Goal: Task Accomplishment & Management: Use online tool/utility

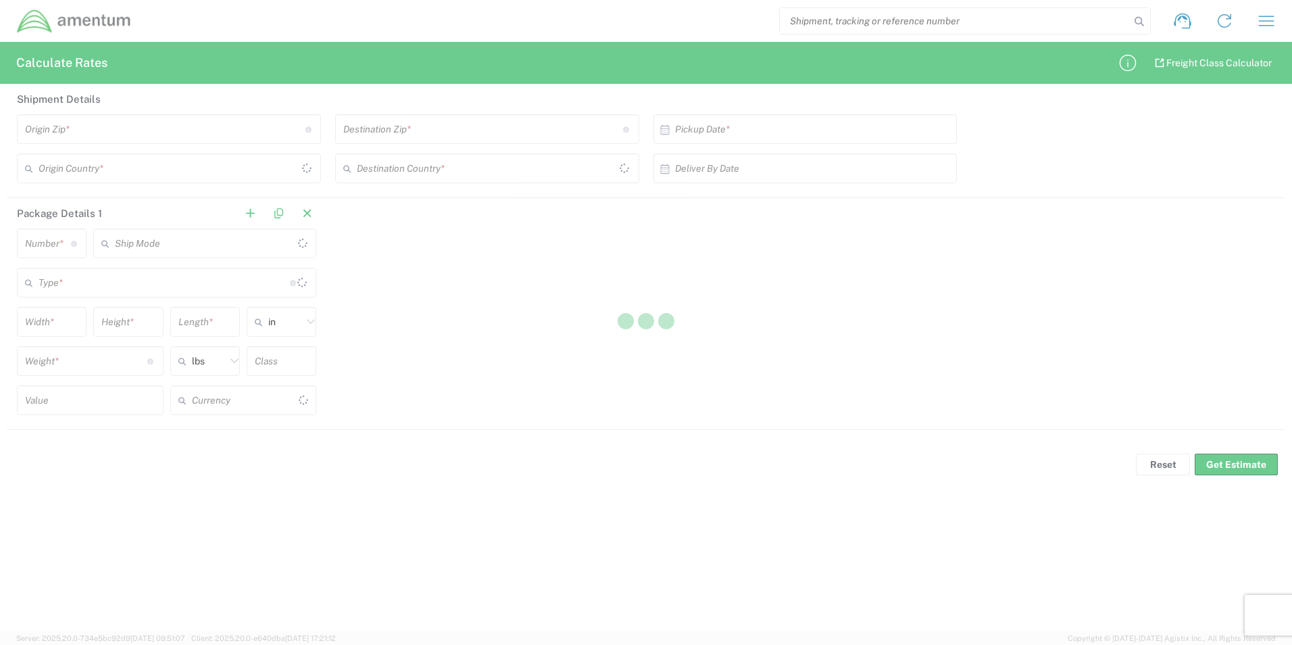
type input "[GEOGRAPHIC_DATA]"
type input "US Dollar"
type input "[GEOGRAPHIC_DATA]"
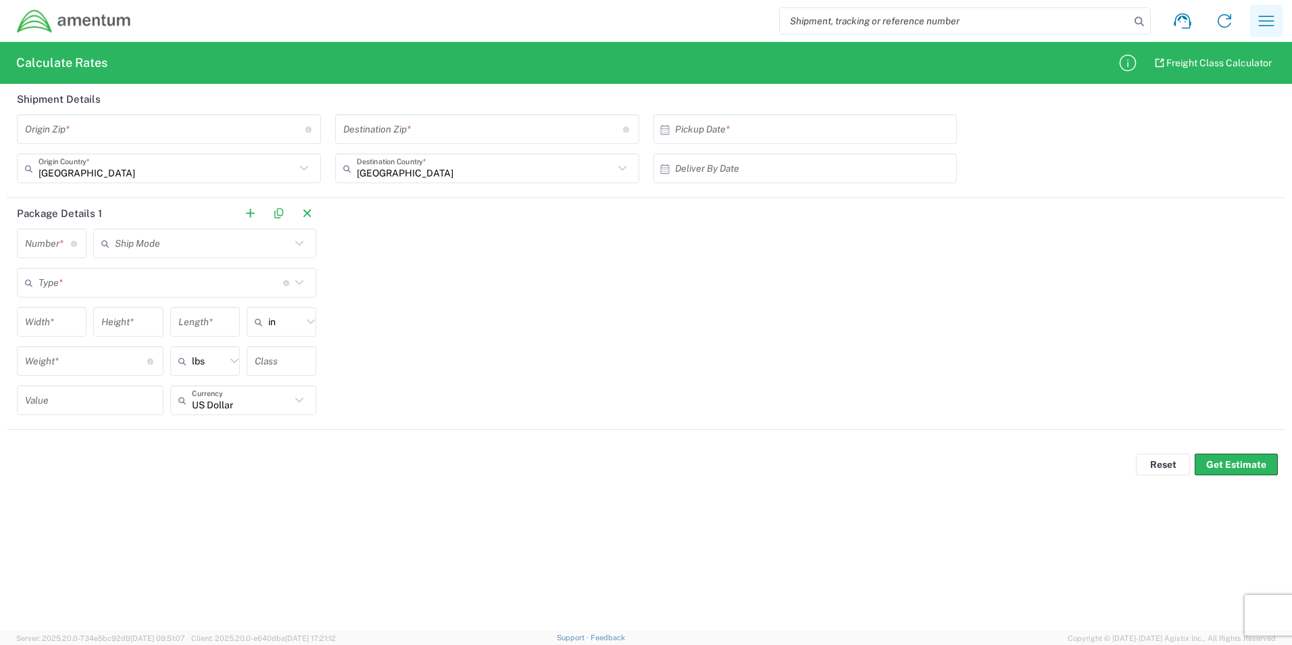
click at [1260, 19] on icon "button" at bounding box center [1266, 21] width 22 height 22
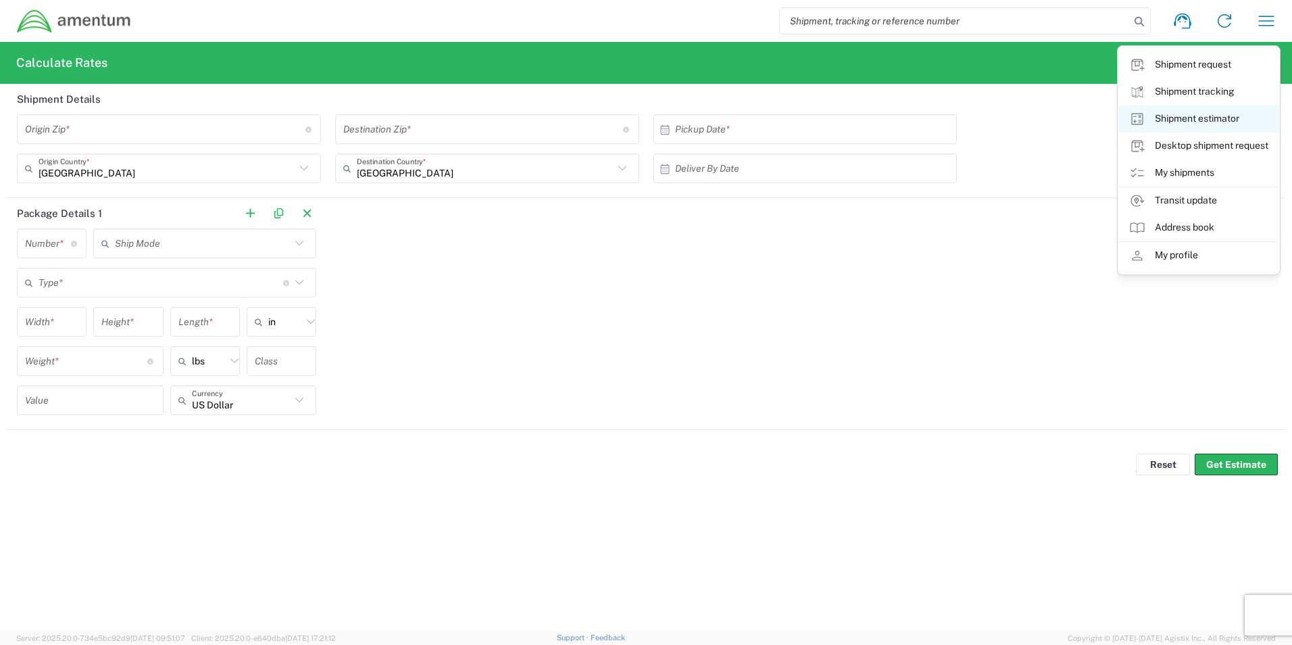
click at [1192, 124] on link "Shipment estimator" at bounding box center [1198, 118] width 161 height 27
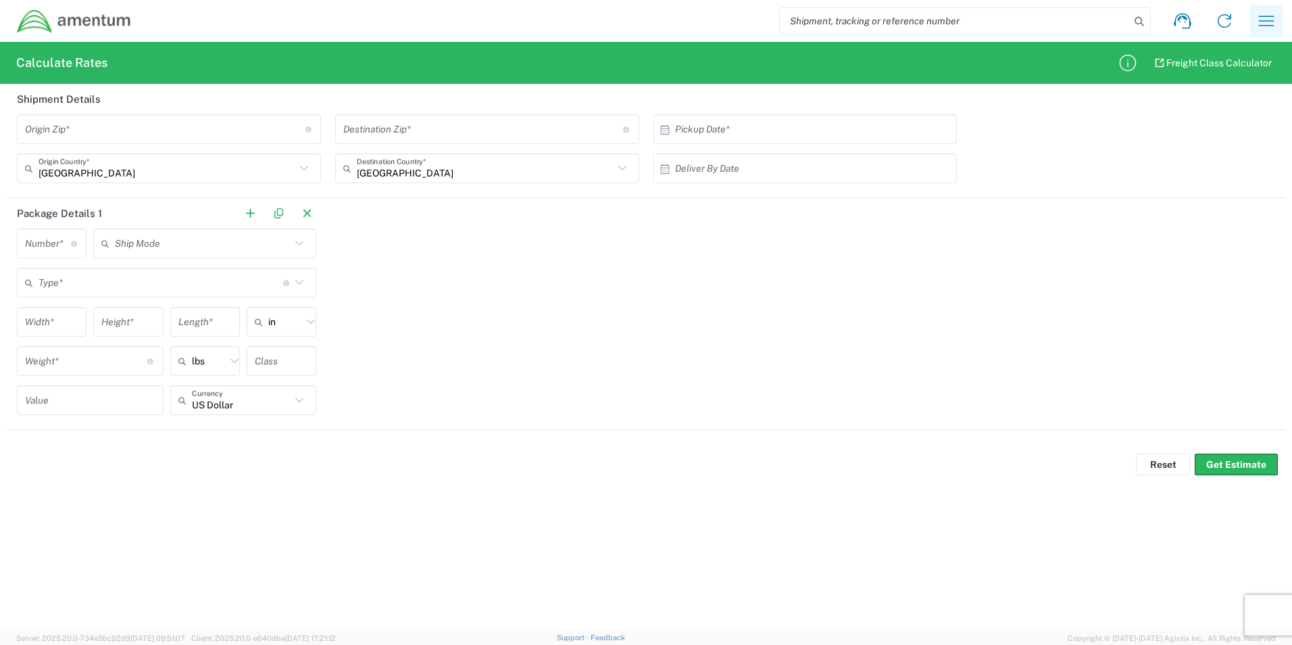
click at [1273, 14] on icon "button" at bounding box center [1266, 21] width 22 height 22
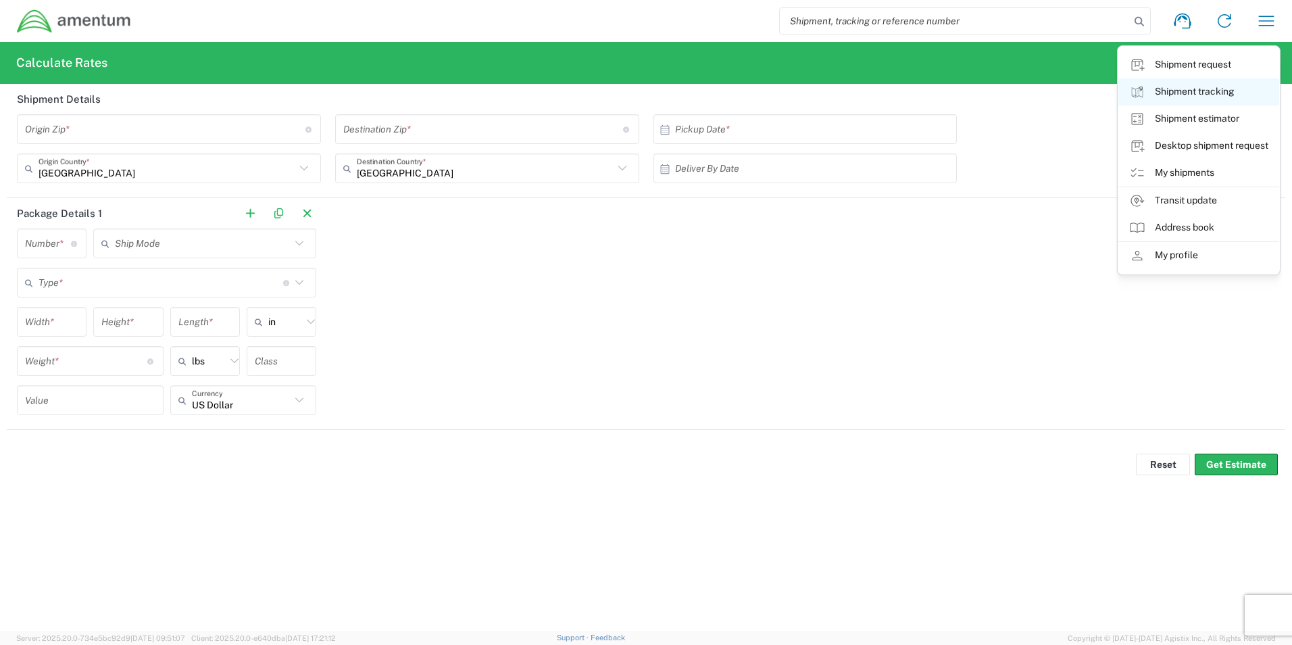
click at [1171, 101] on link "Shipment tracking" at bounding box center [1198, 91] width 161 height 27
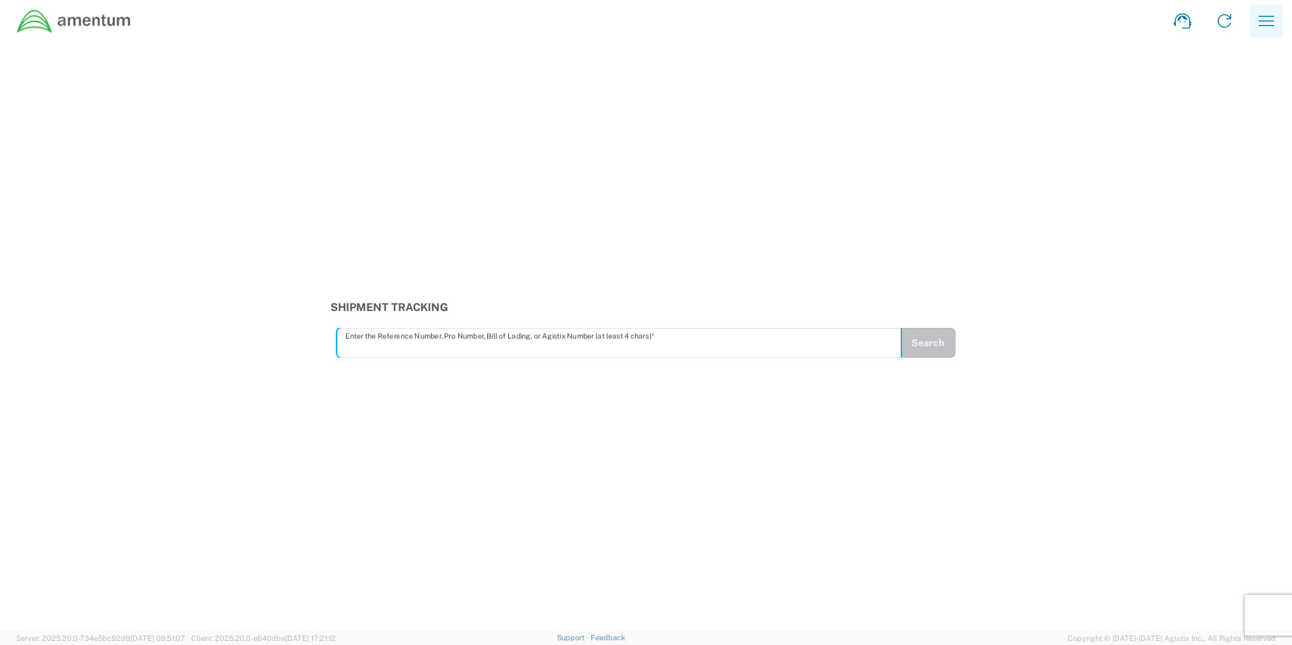
click at [1263, 18] on icon "button" at bounding box center [1266, 21] width 22 height 22
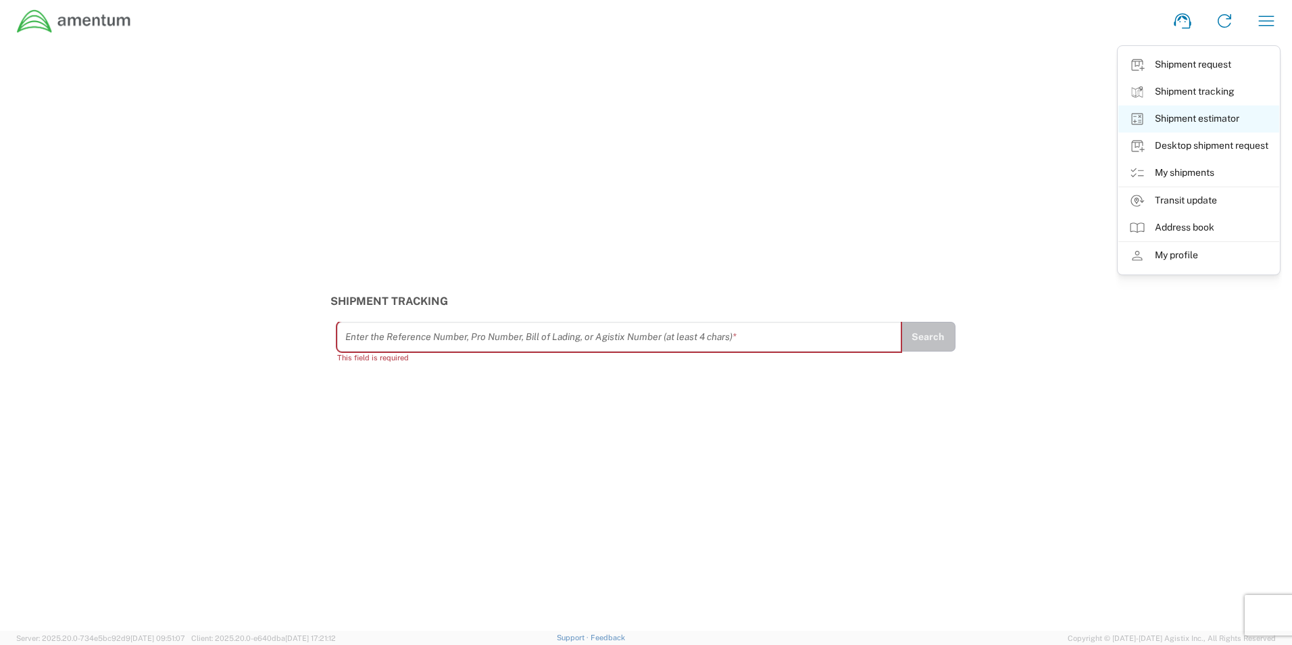
click at [1204, 120] on link "Shipment estimator" at bounding box center [1198, 118] width 161 height 27
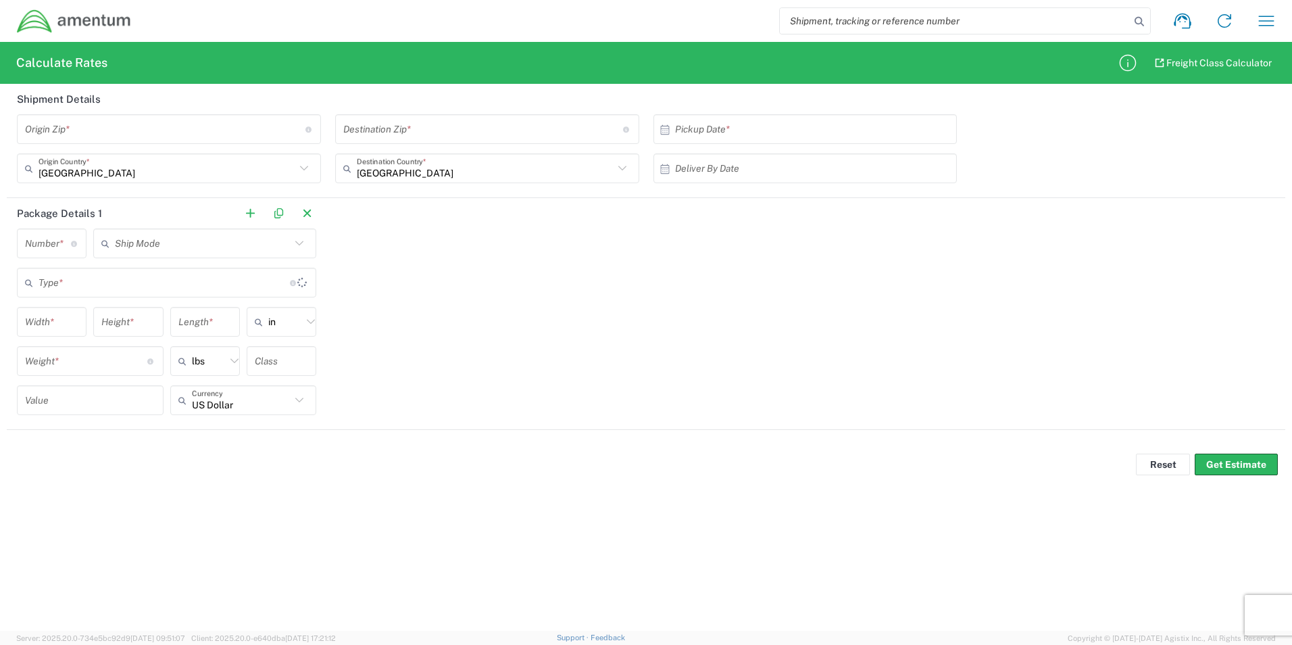
click at [178, 132] on input "undefined" at bounding box center [165, 130] width 280 height 24
type input "13602"
click at [471, 141] on div "Destination Zip * Destination Zip for [GEOGRAPHIC_DATA] should have the followi…" at bounding box center [487, 129] width 304 height 30
type input "30060"
click at [721, 134] on input "text" at bounding box center [808, 130] width 267 height 24
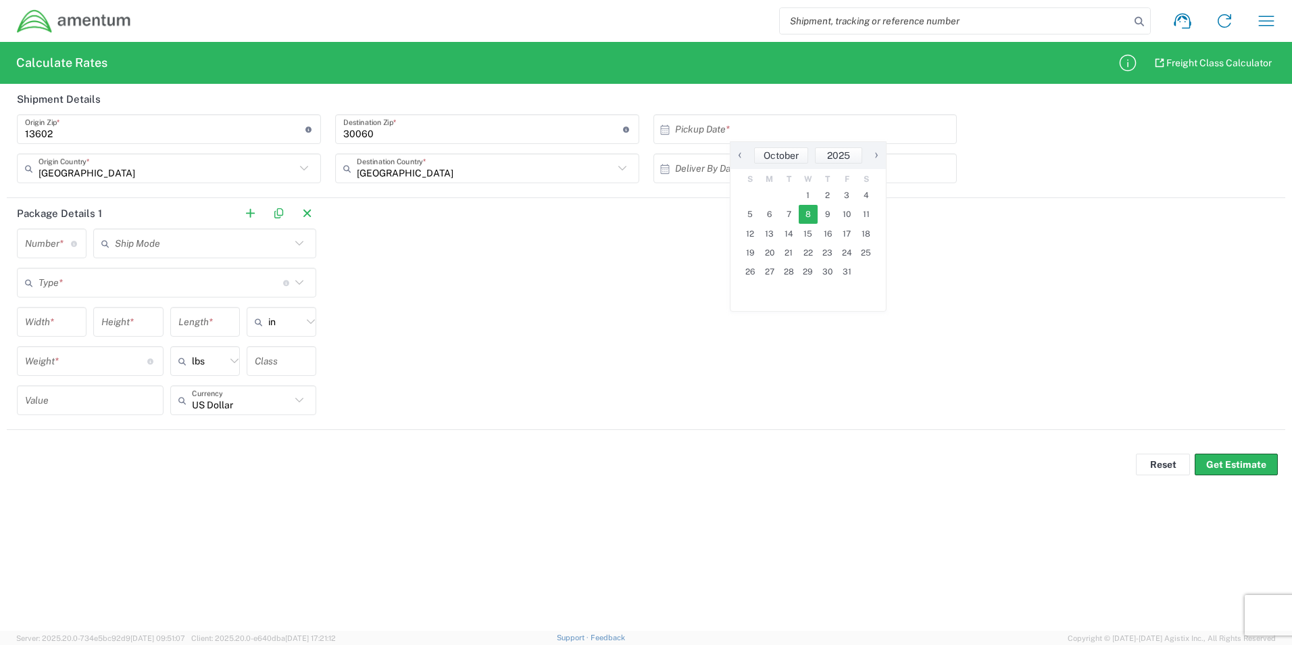
click at [813, 216] on span "8" at bounding box center [809, 214] width 20 height 19
type input "[DATE]"
click at [725, 173] on input "text" at bounding box center [808, 169] width 267 height 24
click at [846, 255] on span "10" at bounding box center [847, 253] width 20 height 19
type input "[DATE]"
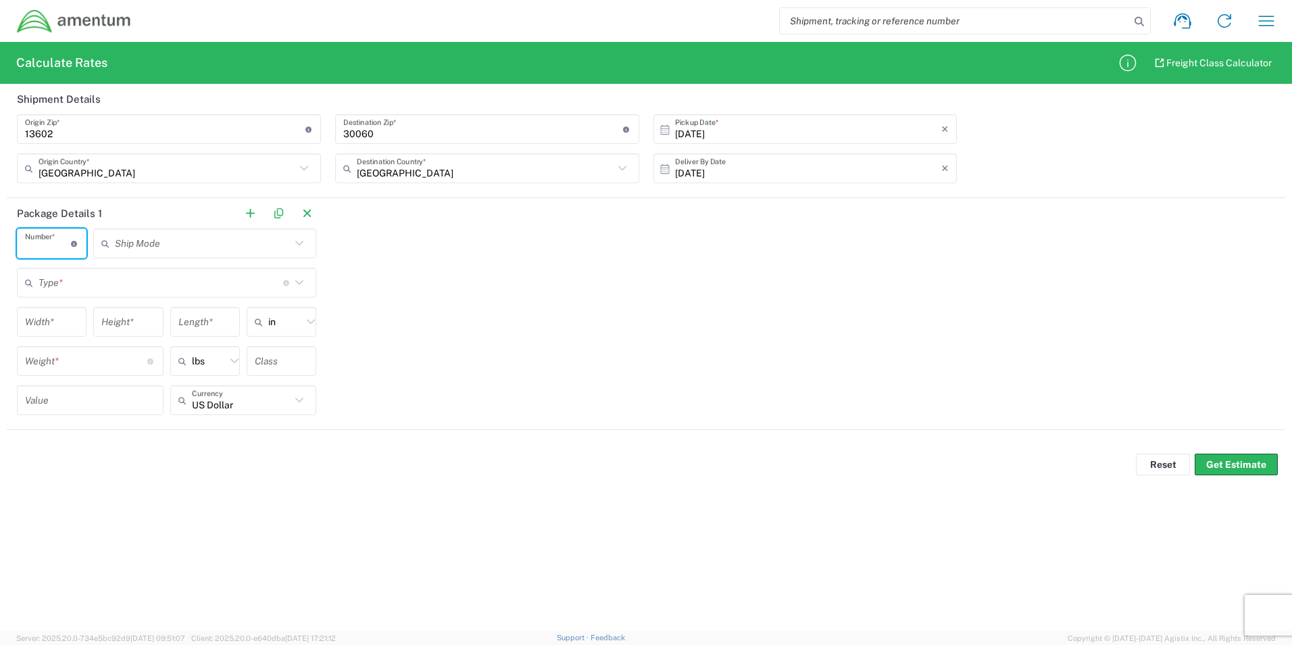
click at [55, 243] on input "number" at bounding box center [48, 244] width 46 height 24
type input "1"
click at [159, 240] on input "text" at bounding box center [203, 244] width 176 height 24
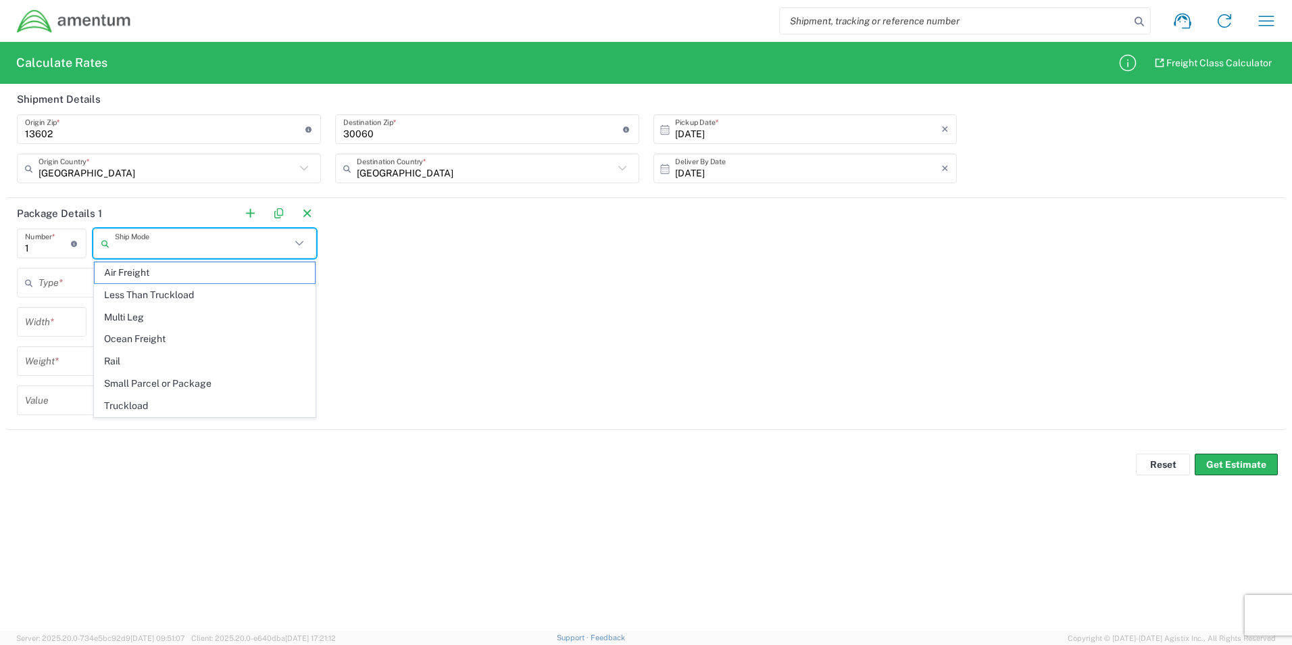
click at [159, 386] on span "Small Parcel or Package" at bounding box center [205, 383] width 220 height 21
type input "Small Parcel or Package"
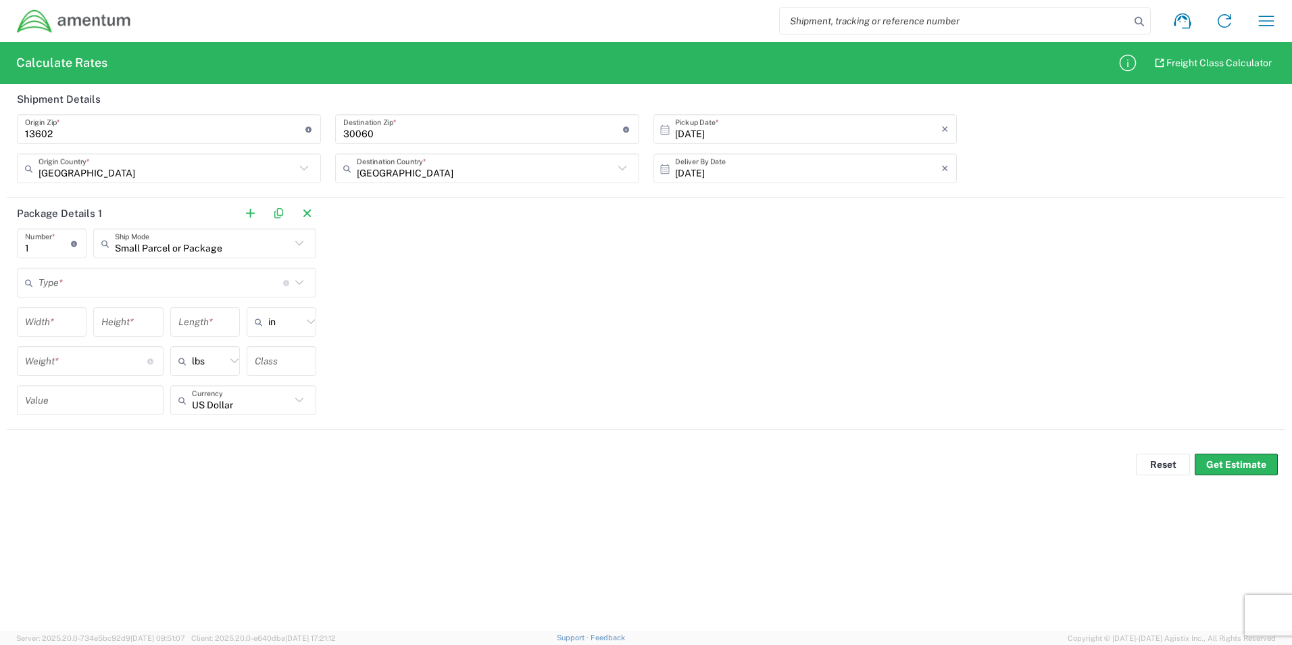
click at [105, 283] on input "text" at bounding box center [161, 283] width 245 height 24
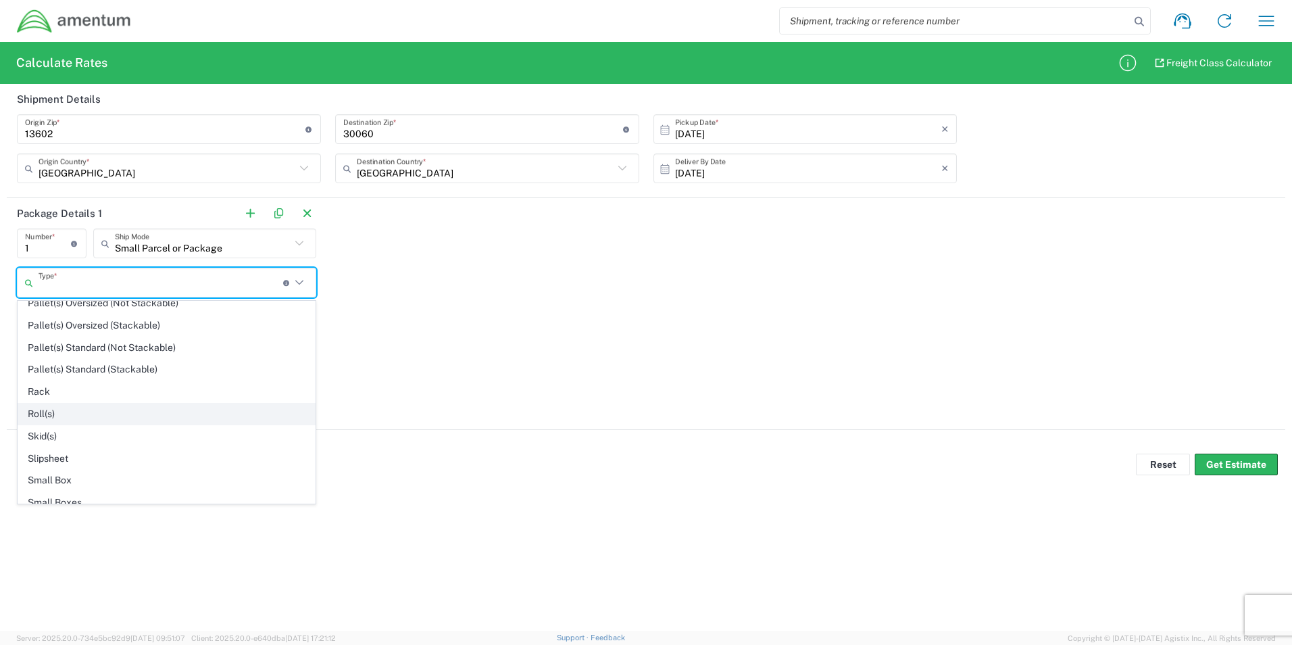
scroll to position [861, 0]
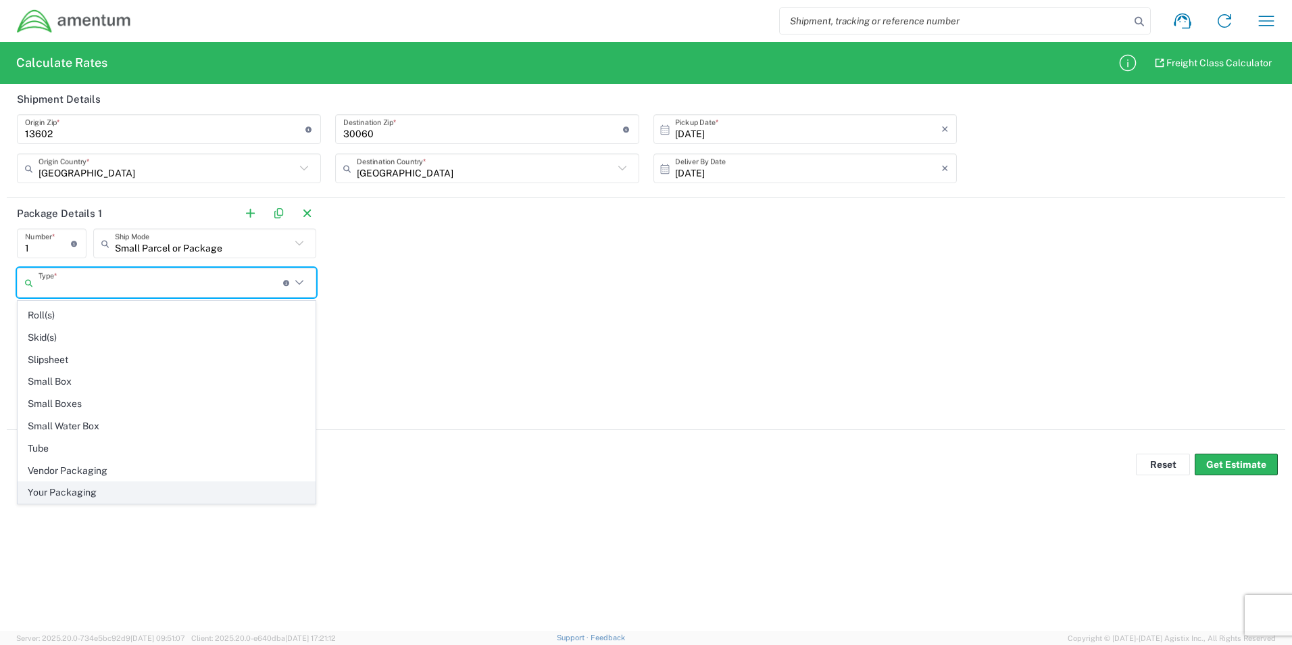
click at [74, 483] on span "Your Packaging" at bounding box center [166, 492] width 297 height 21
type input "Your Packaging"
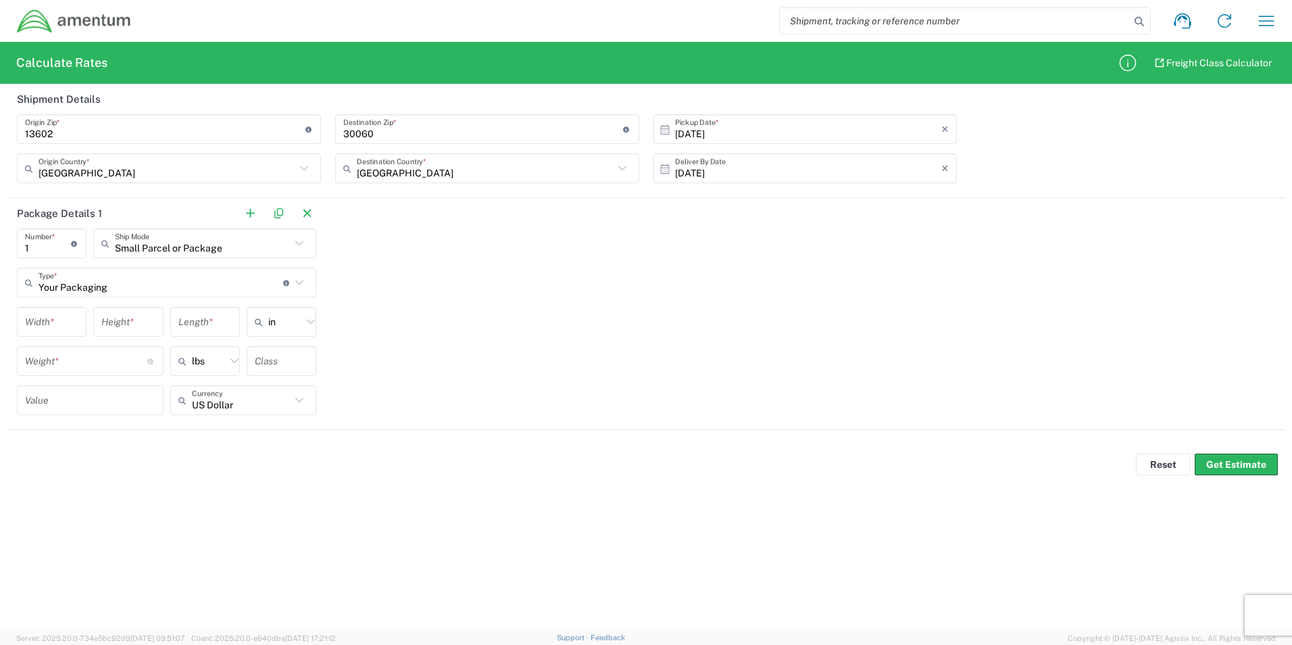
click at [70, 323] on input "number" at bounding box center [51, 322] width 53 height 24
type input "24"
type input "26"
type input "13"
type input "in"
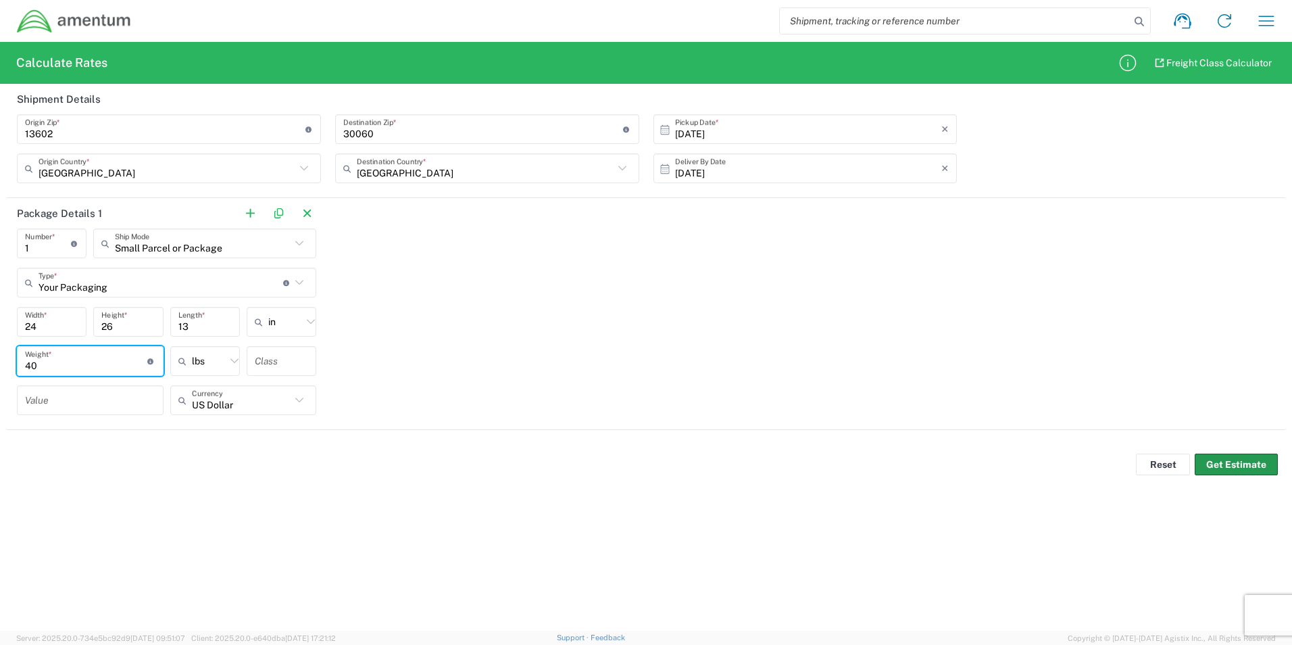
type input "40"
click at [1230, 470] on button "Get Estimate" at bounding box center [1235, 464] width 83 height 22
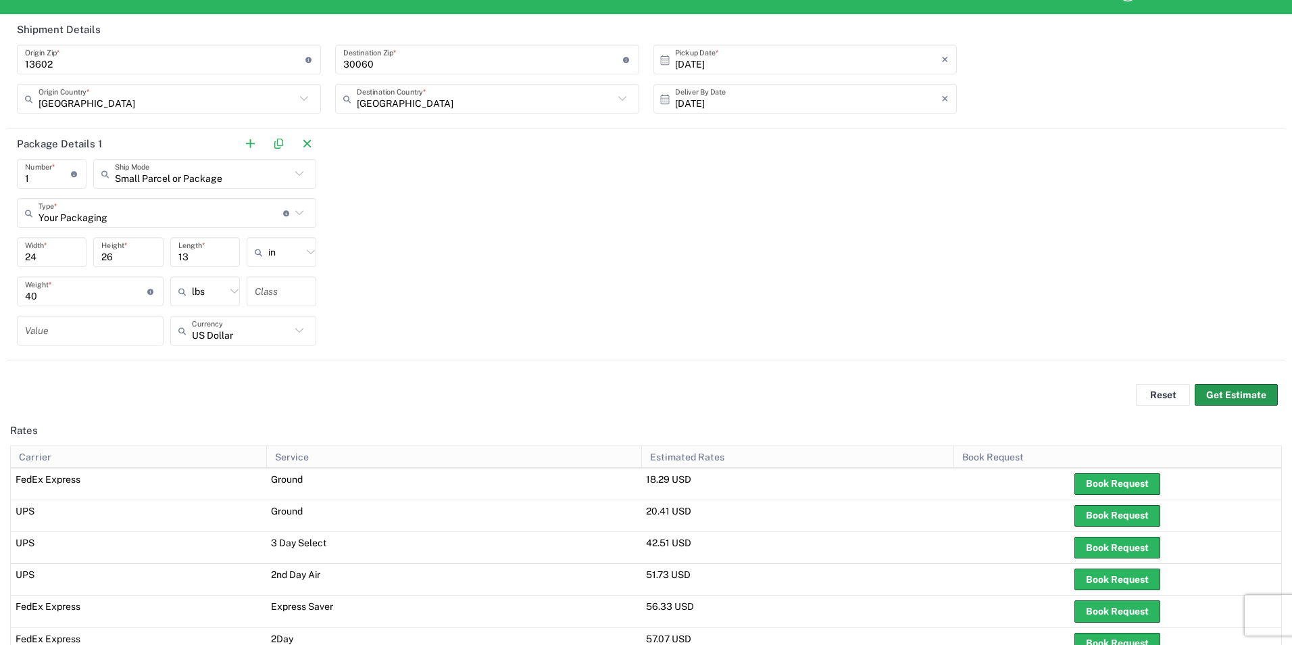
scroll to position [68, 0]
